Goal: Task Accomplishment & Management: Manage account settings

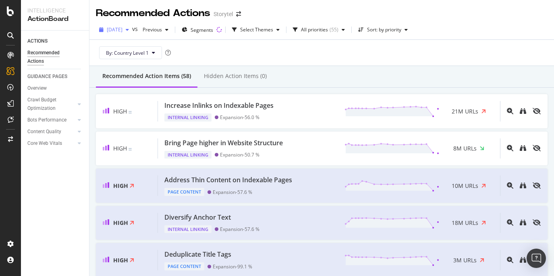
click at [122, 30] on span "[DATE]" at bounding box center [115, 29] width 16 height 7
click at [257, 55] on div "By: Country Level 1" at bounding box center [321, 53] width 451 height 26
click at [13, 54] on icon at bounding box center [10, 55] width 6 height 6
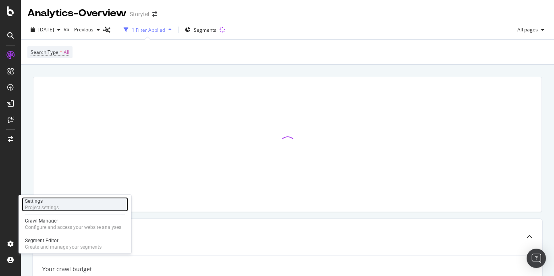
click at [61, 205] on div "Settings Project settings" at bounding box center [75, 204] width 106 height 14
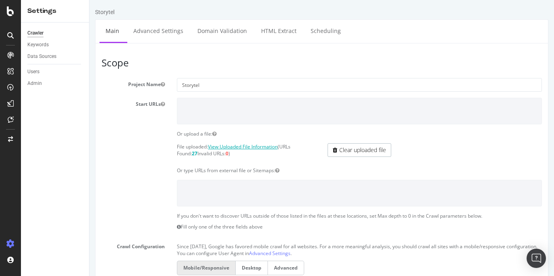
click at [231, 146] on link "View Uploaded File Information" at bounding box center [243, 146] width 70 height 7
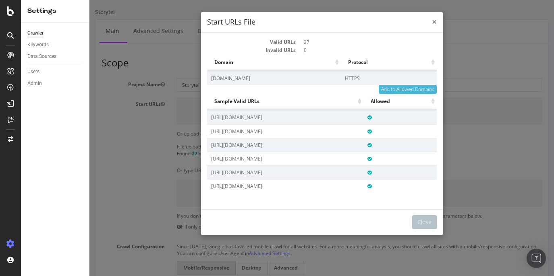
click at [434, 20] on span "×" at bounding box center [434, 21] width 5 height 11
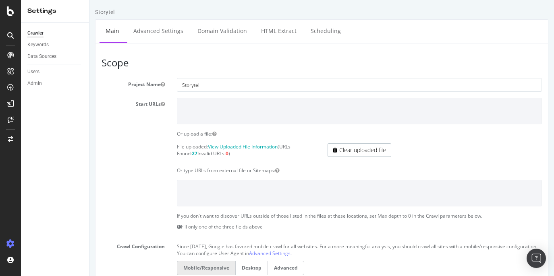
click at [237, 147] on link "View Uploaded File Information" at bounding box center [243, 146] width 70 height 7
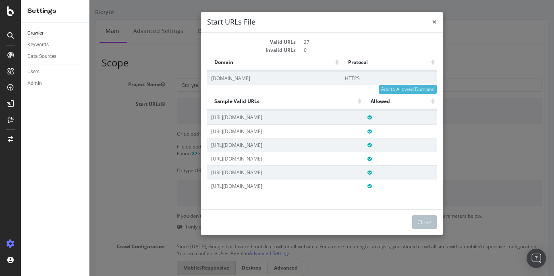
click at [432, 23] on span "×" at bounding box center [434, 21] width 5 height 11
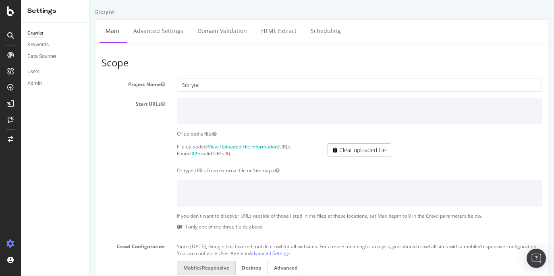
click at [257, 145] on link "View Uploaded File Information" at bounding box center [243, 146] width 70 height 7
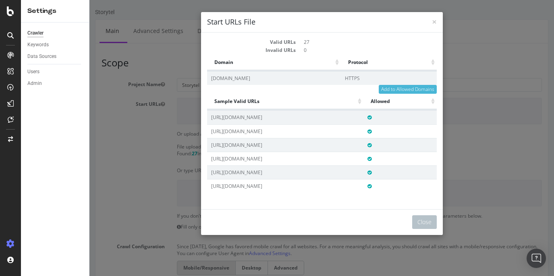
drag, startPoint x: 236, startPoint y: 137, endPoint x: 255, endPoint y: 165, distance: 33.7
click at [255, 165] on td "[URL][DOMAIN_NAME]" at bounding box center [285, 159] width 156 height 14
click at [433, 23] on span "×" at bounding box center [434, 21] width 5 height 11
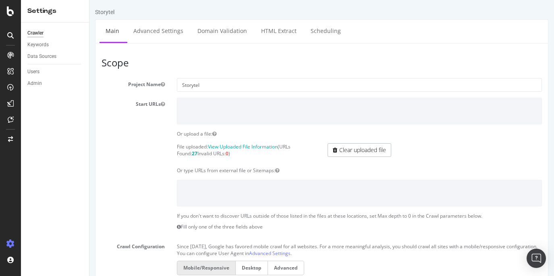
click at [192, 153] on strong "27" at bounding box center [195, 153] width 6 height 7
click at [350, 151] on link "Clear uploaded file" at bounding box center [359, 150] width 64 height 14
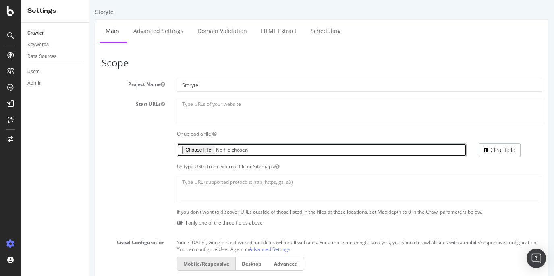
click at [205, 151] on input "file" at bounding box center [322, 150] width 290 height 14
click at [207, 148] on input "file" at bounding box center [322, 150] width 290 height 14
type input "C:\fakepath\start-urls-storytel-botify.rtf"
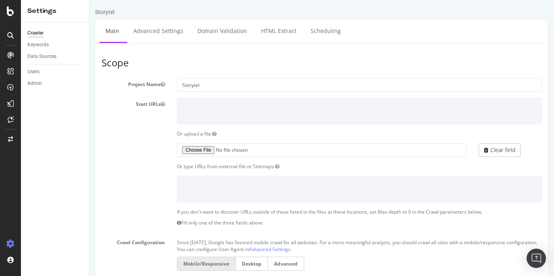
click at [337, 166] on div "Or type URLs from external file or Sitemaps:" at bounding box center [359, 166] width 377 height 7
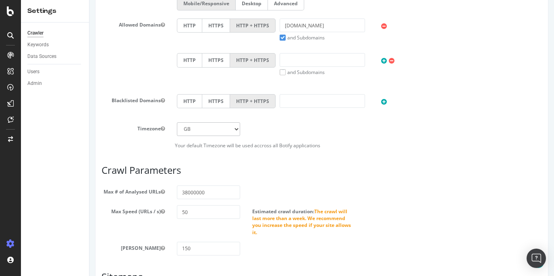
scroll to position [391, 0]
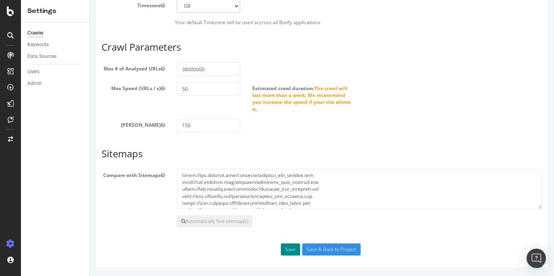
click at [297, 248] on button "Save" at bounding box center [290, 250] width 19 height 12
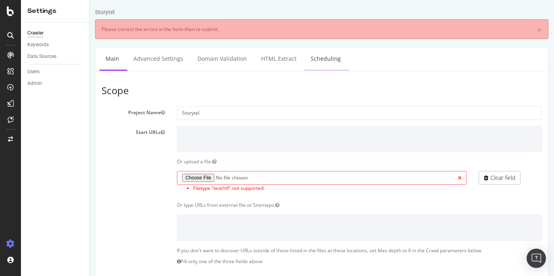
scroll to position [0, 0]
click at [458, 178] on span at bounding box center [460, 178] width 14 height 14
click at [461, 178] on span at bounding box center [460, 178] width 14 height 14
click at [495, 178] on link "Clear field" at bounding box center [499, 178] width 42 height 14
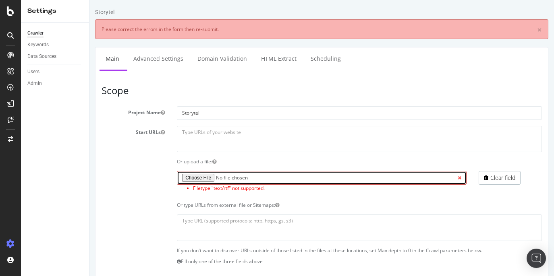
click at [196, 176] on input "file" at bounding box center [322, 178] width 290 height 14
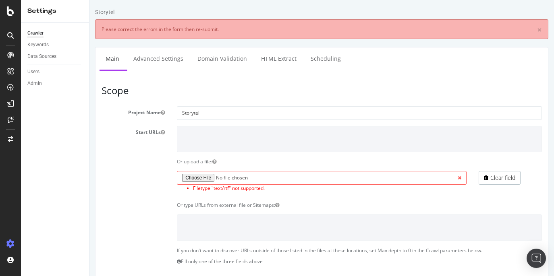
click at [338, 197] on section "Project Name Storytel Start URLs Or upload a file: Filetype "text/rtf" not supp…" at bounding box center [321, 280] width 440 height 349
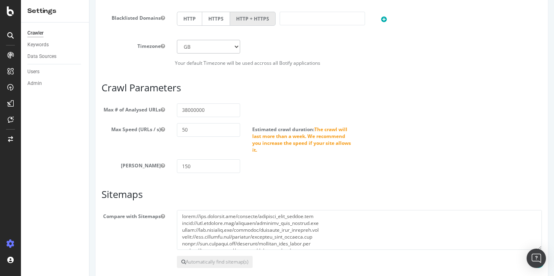
scroll to position [429, 0]
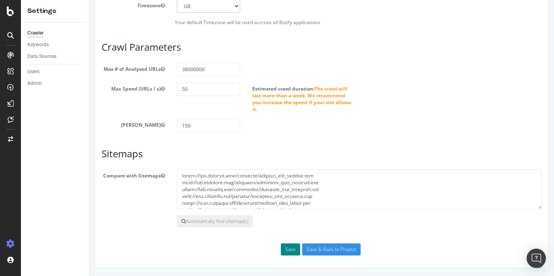
click at [291, 249] on button "Save" at bounding box center [290, 250] width 19 height 12
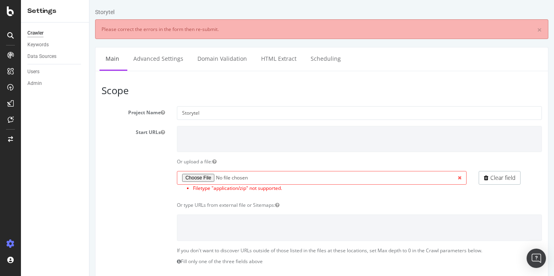
scroll to position [0, 0]
click at [459, 178] on span at bounding box center [460, 178] width 14 height 14
click at [491, 180] on link "Clear field" at bounding box center [499, 178] width 42 height 14
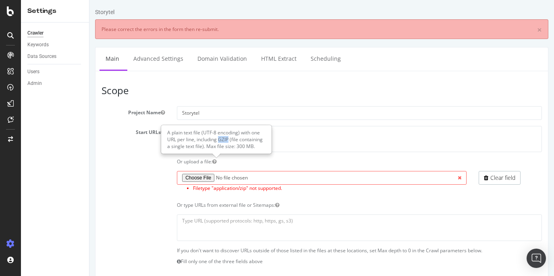
drag, startPoint x: 219, startPoint y: 139, endPoint x: 229, endPoint y: 140, distance: 10.6
click at [229, 140] on div "A plain text file (UTF-8 encoding) with one URL per line, including GZIP (file …" at bounding box center [216, 140] width 110 height 28
drag, startPoint x: 238, startPoint y: 132, endPoint x: 203, endPoint y: 133, distance: 35.4
click at [203, 133] on div "A plain text file (UTF-8 encoding) with one URL per line, including GZIP (file …" at bounding box center [216, 140] width 110 height 28
copy div "UTF-8 encoding"
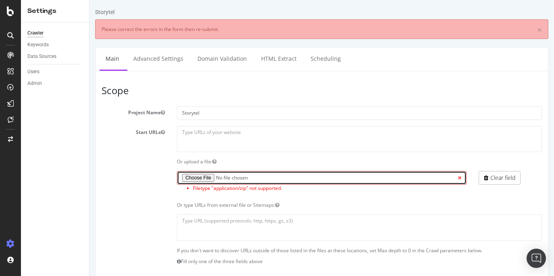
click at [201, 177] on input "file" at bounding box center [322, 178] width 290 height 14
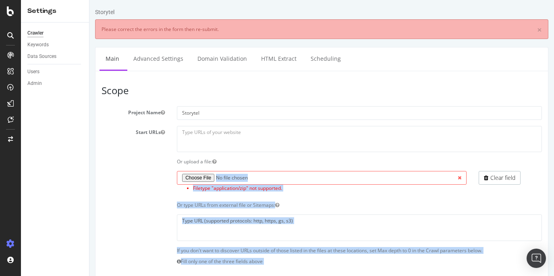
drag, startPoint x: 257, startPoint y: 146, endPoint x: 195, endPoint y: 168, distance: 65.5
click at [202, 166] on section "Project Name Storytel Start URLs Or upload a file: Filetype "application/zip" n…" at bounding box center [321, 280] width 440 height 349
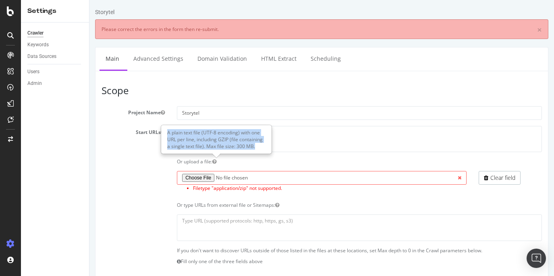
drag, startPoint x: 255, startPoint y: 147, endPoint x: 168, endPoint y: 134, distance: 87.9
click at [168, 134] on div "A plain text file (UTF-8 encoding) with one URL per line, including GZIP (file …" at bounding box center [216, 140] width 110 height 28
copy div "A plain text file (UTF-8 encoding) with one URL per line, including GZIP (file …"
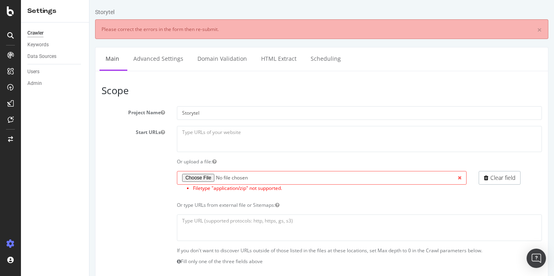
click at [145, 155] on section "Project Name Storytel Start URLs Or upload a file: Filetype "application/zip" n…" at bounding box center [321, 280] width 440 height 349
click at [502, 174] on link "Clear field" at bounding box center [499, 178] width 42 height 14
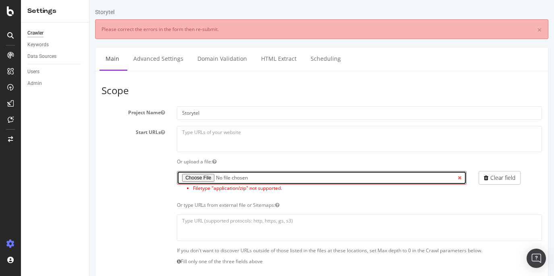
click at [203, 178] on input "file" at bounding box center [322, 178] width 290 height 14
type input "C:\fakepath\start-urls-storytel-botify.txt"
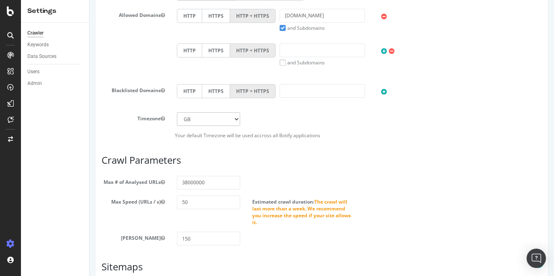
scroll to position [429, 0]
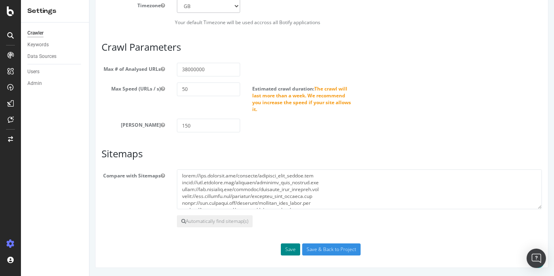
click at [288, 251] on button "Save" at bounding box center [290, 250] width 19 height 12
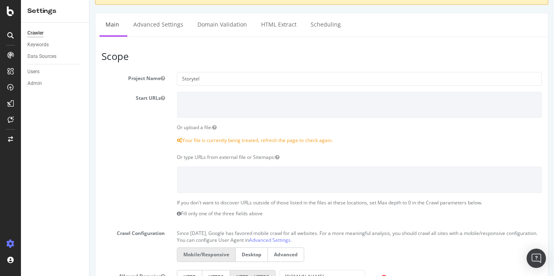
scroll to position [79, 0]
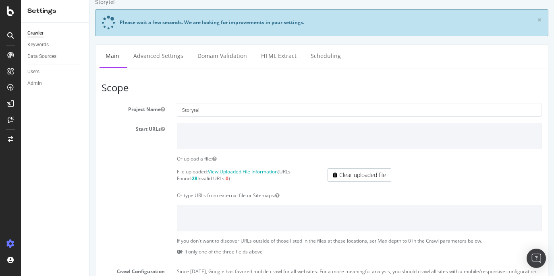
scroll to position [8, 0]
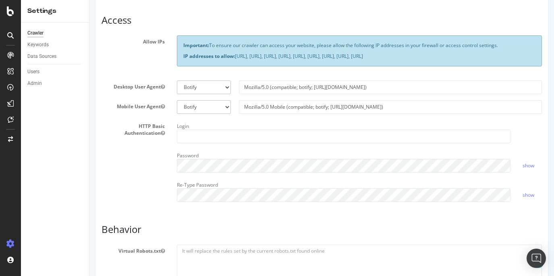
scroll to position [178, 0]
